Goal: Task Accomplishment & Management: Complete application form

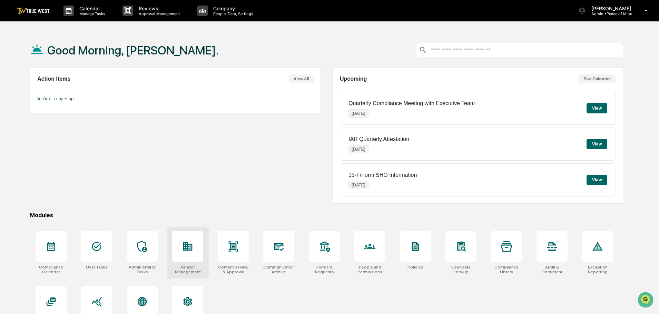
click at [189, 252] on icon at bounding box center [187, 246] width 11 height 11
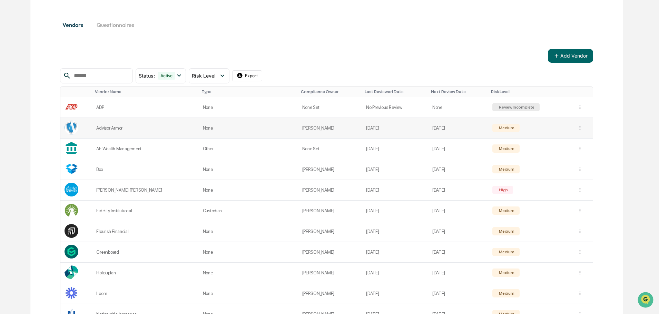
scroll to position [104, 0]
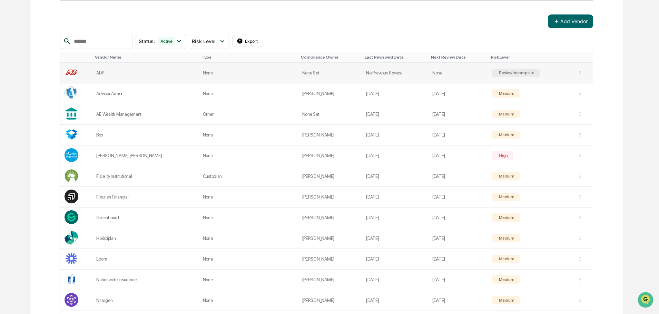
click at [507, 72] on div "Review Incomplete" at bounding box center [516, 72] width 37 height 5
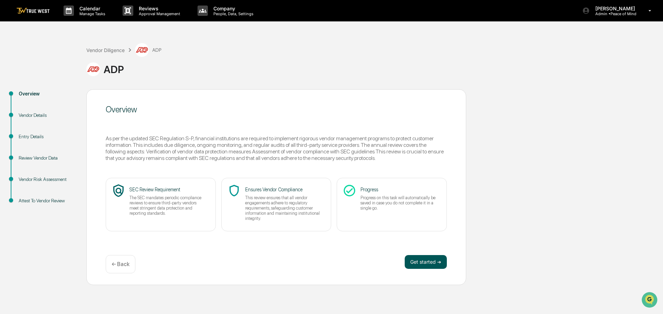
click at [419, 263] on button "Get started ➔" at bounding box center [425, 262] width 42 height 14
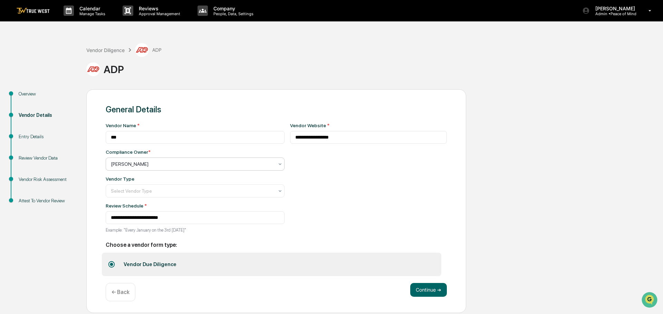
click at [277, 164] on icon at bounding box center [280, 165] width 6 height 6
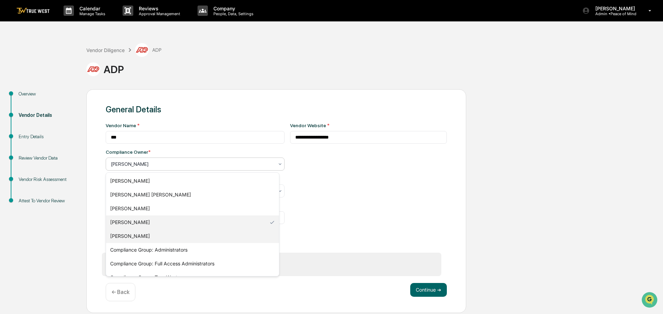
click at [135, 236] on div "Radon Stancil" at bounding box center [192, 236] width 173 height 14
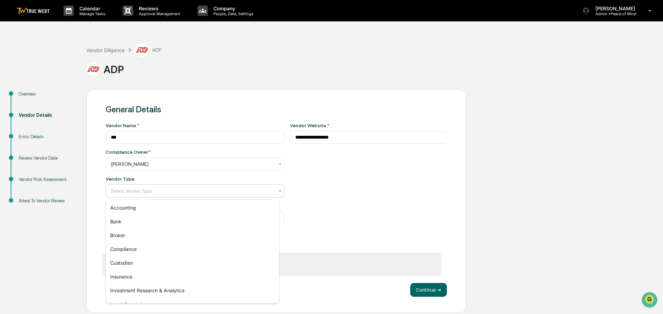
click at [173, 190] on div at bounding box center [192, 191] width 163 height 7
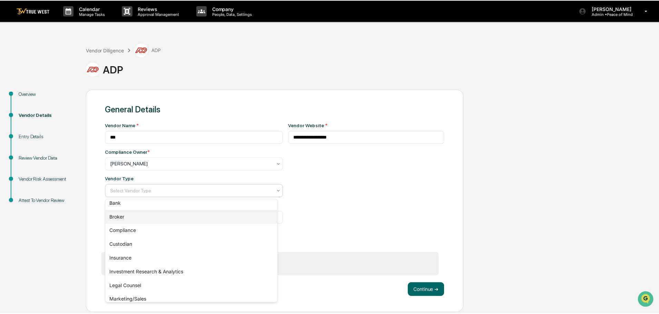
scroll to position [79, 0]
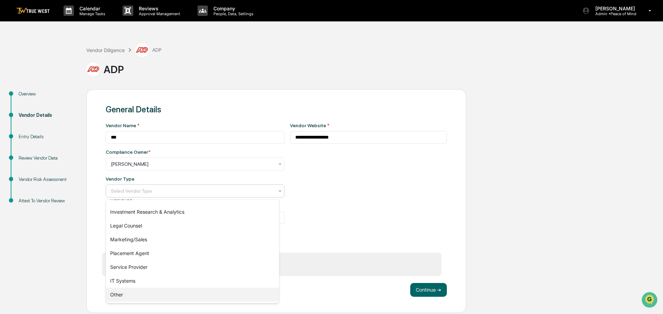
click at [116, 295] on div "Other" at bounding box center [192, 295] width 173 height 14
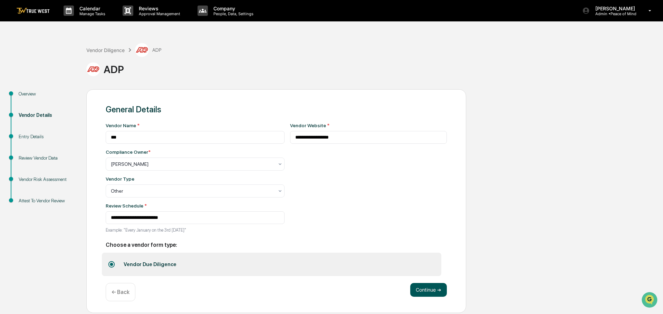
click at [429, 291] on button "Continue ➔" at bounding box center [428, 290] width 37 height 14
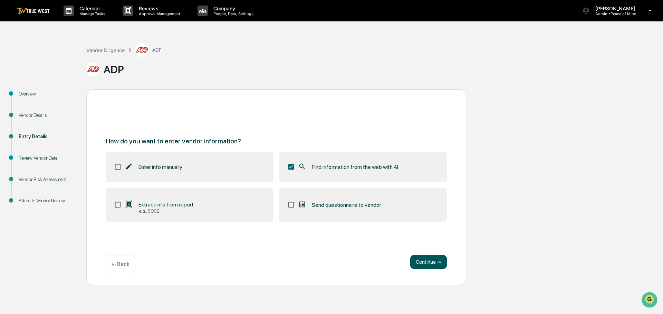
click at [429, 263] on button "Continue ➔" at bounding box center [428, 262] width 37 height 14
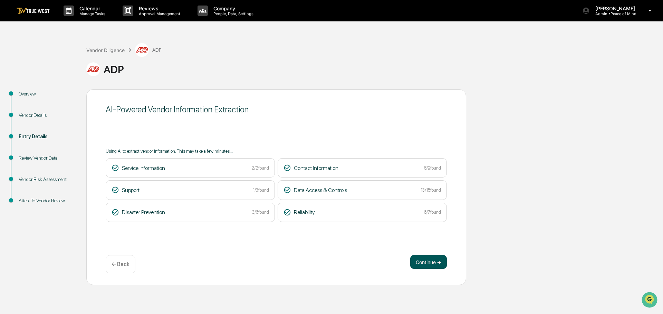
click at [422, 263] on button "Continue ➔" at bounding box center [428, 262] width 37 height 14
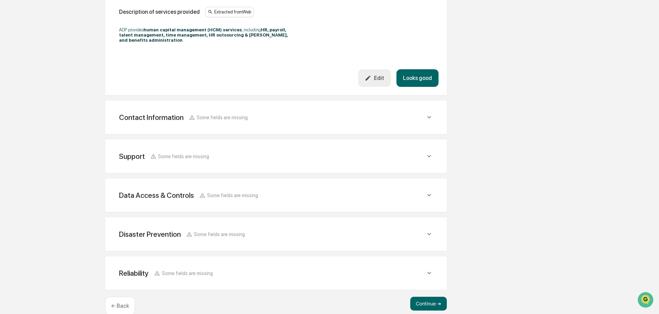
scroll to position [233, 0]
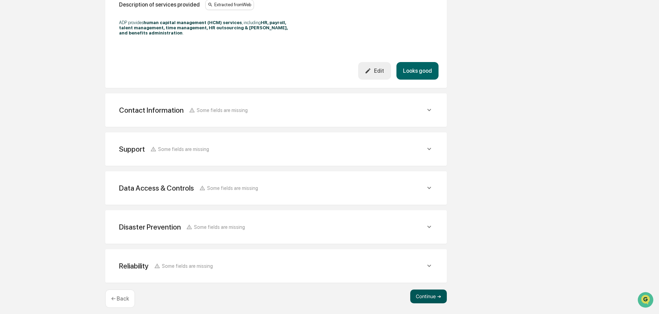
click at [428, 290] on button "Continue ➔" at bounding box center [428, 297] width 37 height 14
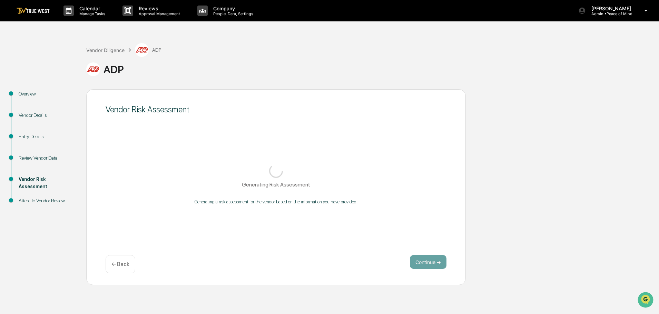
scroll to position [0, 0]
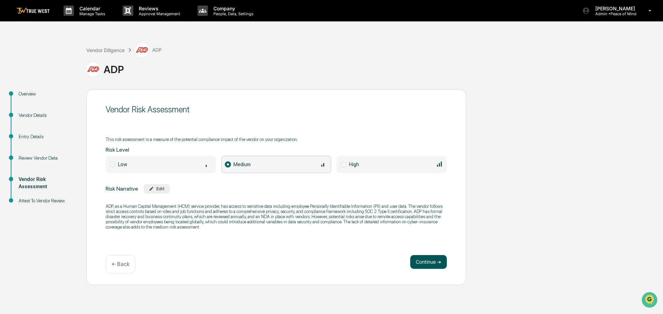
click at [427, 261] on button "Continue ➔" at bounding box center [428, 262] width 37 height 14
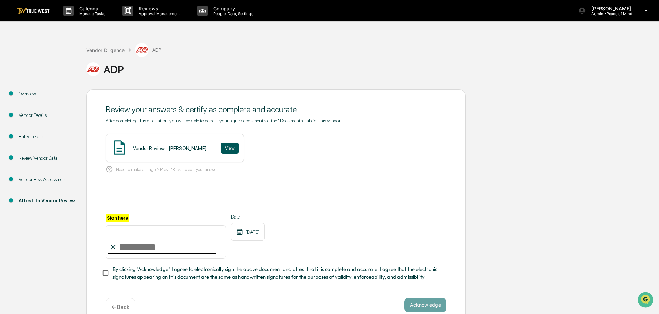
click at [221, 148] on button "View" at bounding box center [230, 148] width 18 height 11
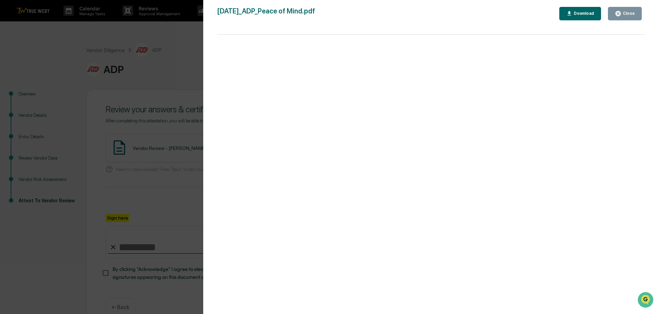
click at [187, 49] on div "Version History 09/30/2025, 06:55 PM Tammy Steffen 2025-09-30_ADP_Peace of Mind…" at bounding box center [329, 157] width 659 height 314
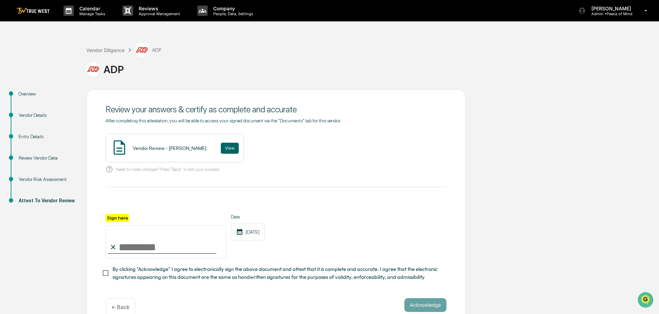
click at [144, 245] on input "Sign here" at bounding box center [166, 242] width 120 height 33
type input "**********"
click at [419, 306] on button "Acknowledge" at bounding box center [425, 306] width 42 height 14
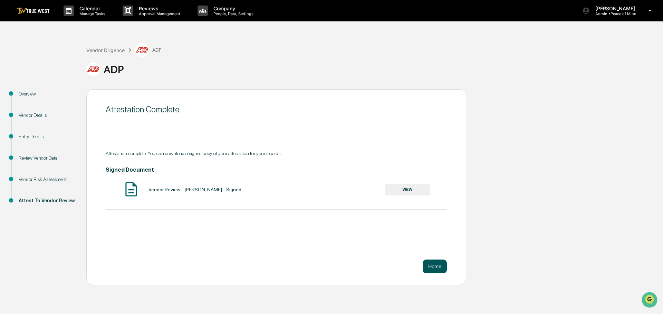
click at [438, 266] on button "Home" at bounding box center [434, 267] width 24 height 14
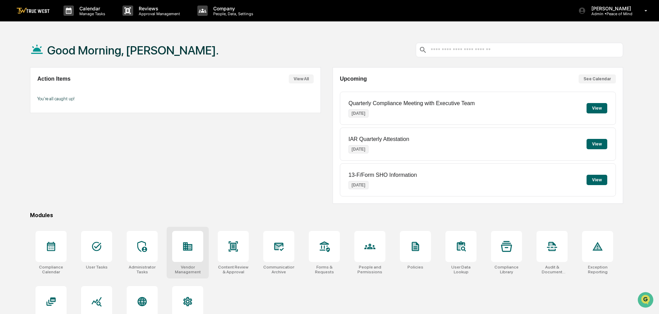
click at [184, 250] on icon at bounding box center [187, 247] width 9 height 8
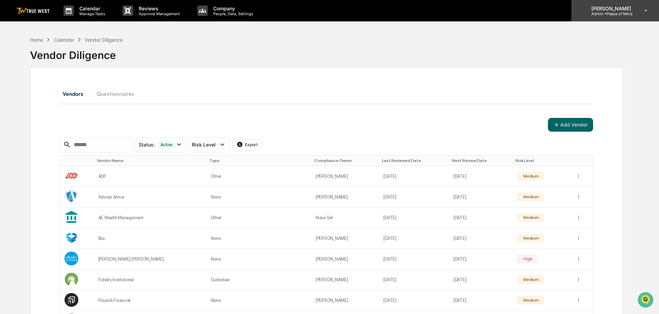
click at [609, 12] on p "Admin • Peace of Mind" at bounding box center [610, 13] width 49 height 5
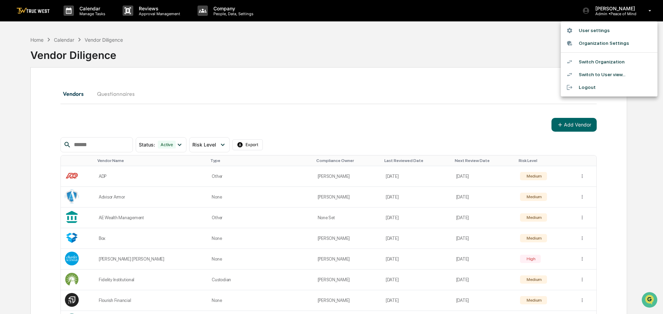
click at [608, 61] on li "Switch Organization" at bounding box center [608, 62] width 97 height 13
